Goal: Check status

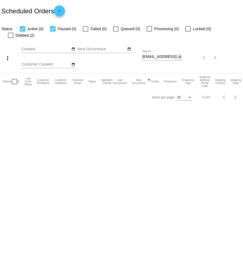
click at [181, 55] on mat-icon "close" at bounding box center [180, 57] width 4 height 4
click at [131, 45] on app-dashboard-scheduled-orders "Scheduled Orders add Status: Active (0) Paused (0) Failed (0) Queued (0) Proces…" at bounding box center [121, 52] width 243 height 105
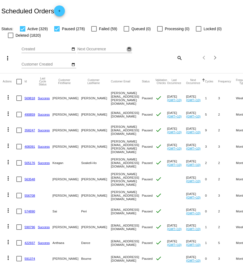
click at [130, 49] on mat-icon "date_range" at bounding box center [129, 49] width 4 height 4
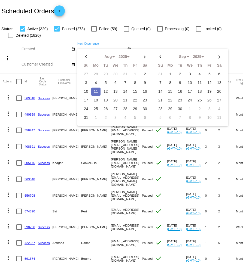
click at [97, 91] on td "11" at bounding box center [95, 92] width 9 height 8
click at [107, 91] on td "12" at bounding box center [105, 92] width 9 height 8
type input "[DATE] - [DATE]"
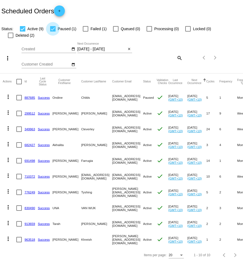
click at [52, 27] on div at bounding box center [52, 28] width 5 height 5
click at [53, 32] on input "Paused (1)" at bounding box center [53, 32] width 0 height 0
checkbox input "false"
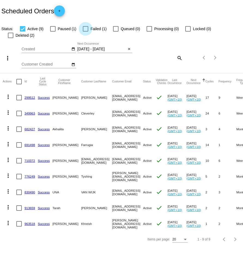
click at [84, 26] on div at bounding box center [85, 28] width 5 height 5
click at [85, 32] on input "Failed (1)" at bounding box center [85, 32] width 0 height 0
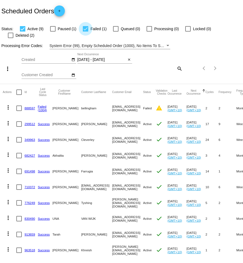
click at [86, 30] on div at bounding box center [85, 28] width 5 height 5
click at [86, 32] on input "Failed (1)" at bounding box center [85, 32] width 0 height 0
checkbox input "false"
